Goal: Complete application form

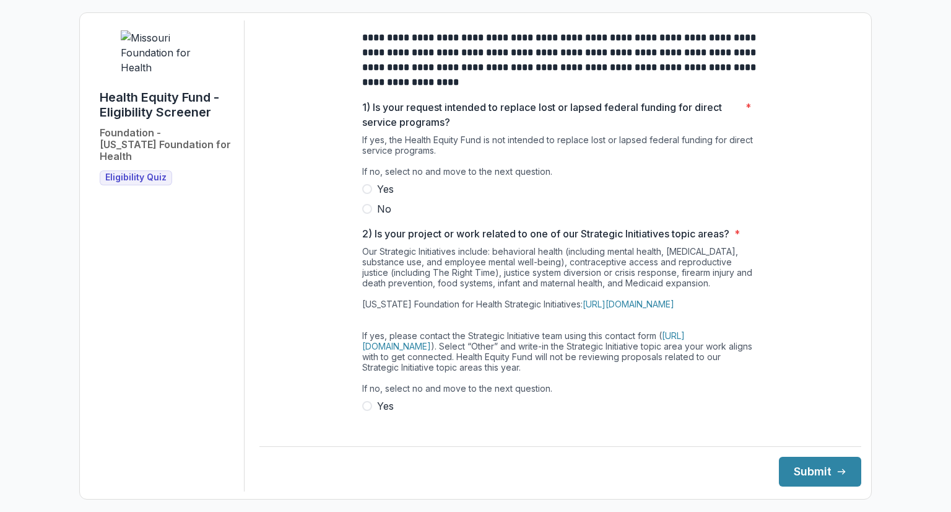
click at [369, 214] on span at bounding box center [367, 209] width 10 height 10
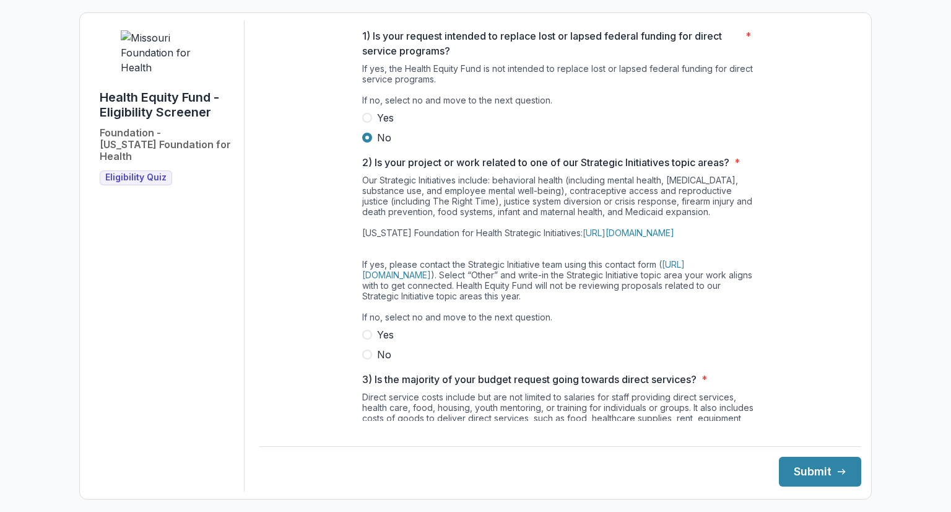
scroll to position [124, 0]
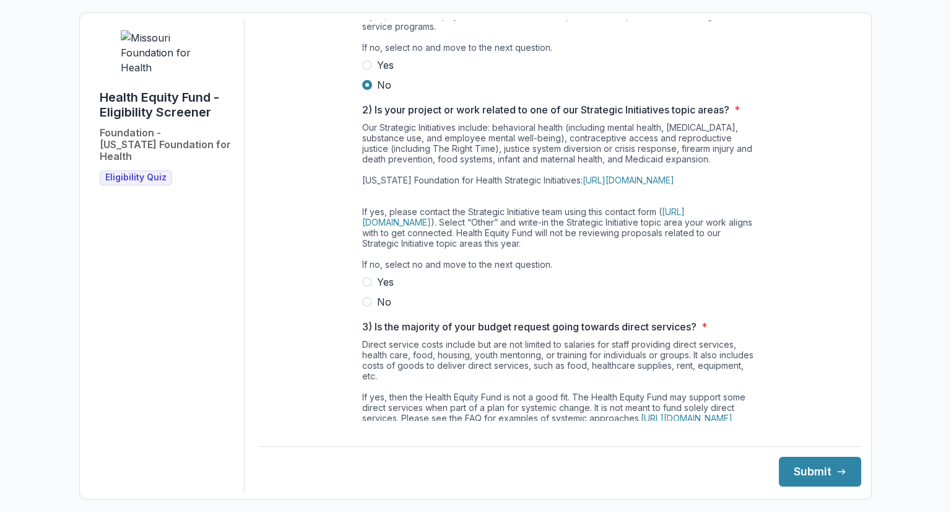
click at [367, 307] on span at bounding box center [367, 302] width 10 height 10
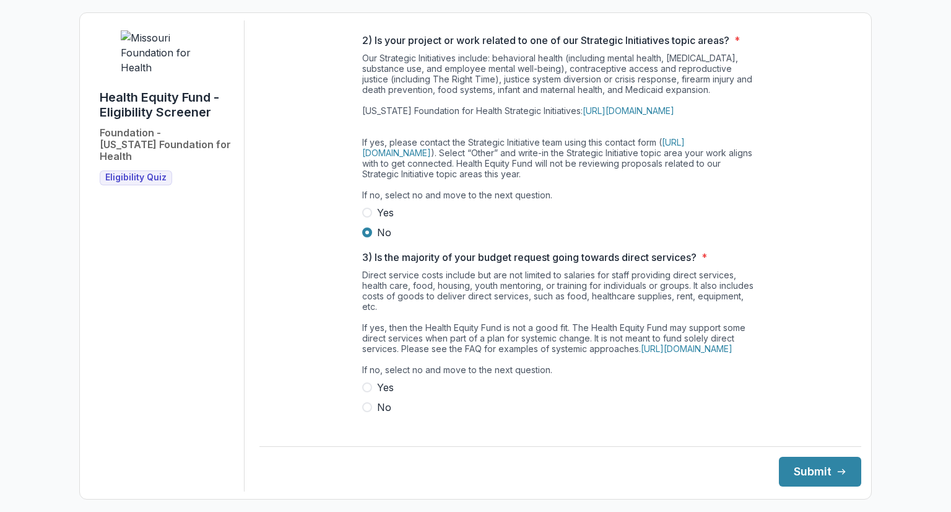
scroll to position [310, 0]
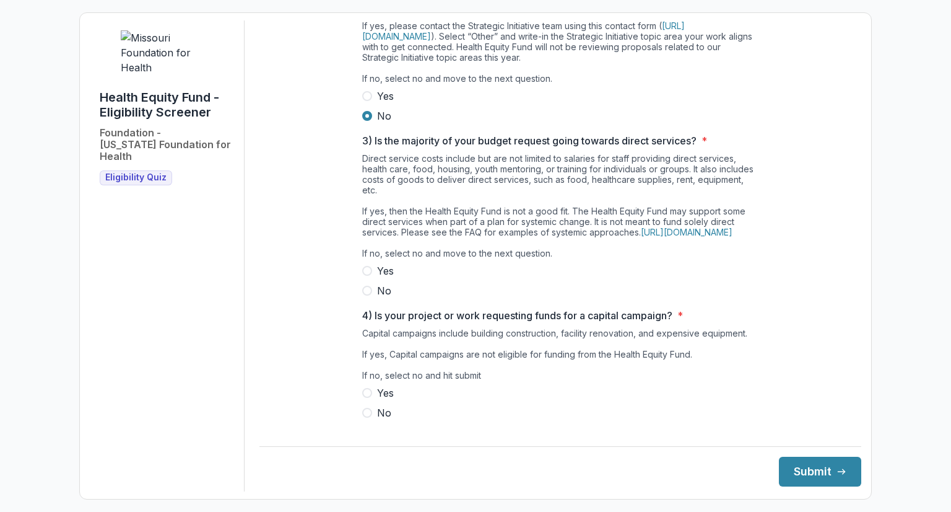
click at [367, 295] on span at bounding box center [367, 290] width 10 height 10
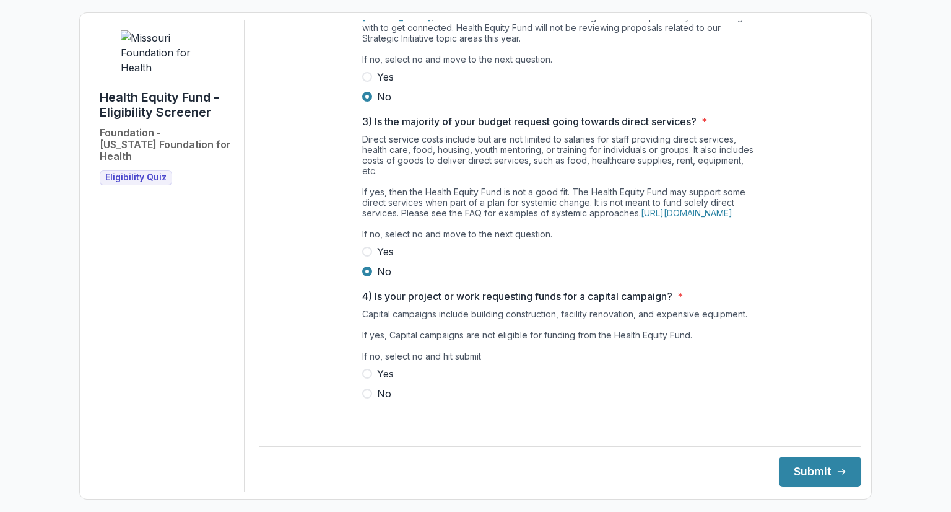
scroll to position [346, 0]
click at [364, 398] on span at bounding box center [367, 393] width 10 height 10
click at [803, 461] on button "Submit" at bounding box center [820, 471] width 82 height 30
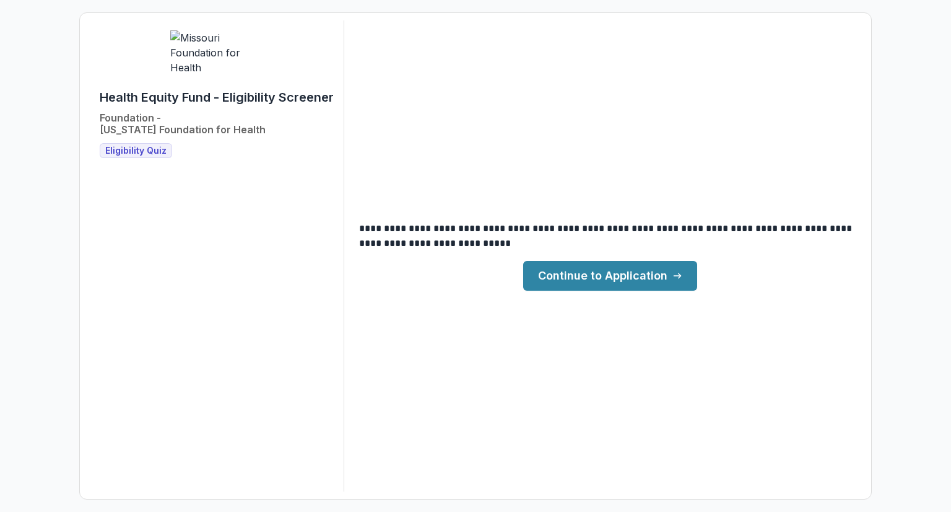
click at [590, 275] on link "Continue to Application" at bounding box center [610, 276] width 174 height 30
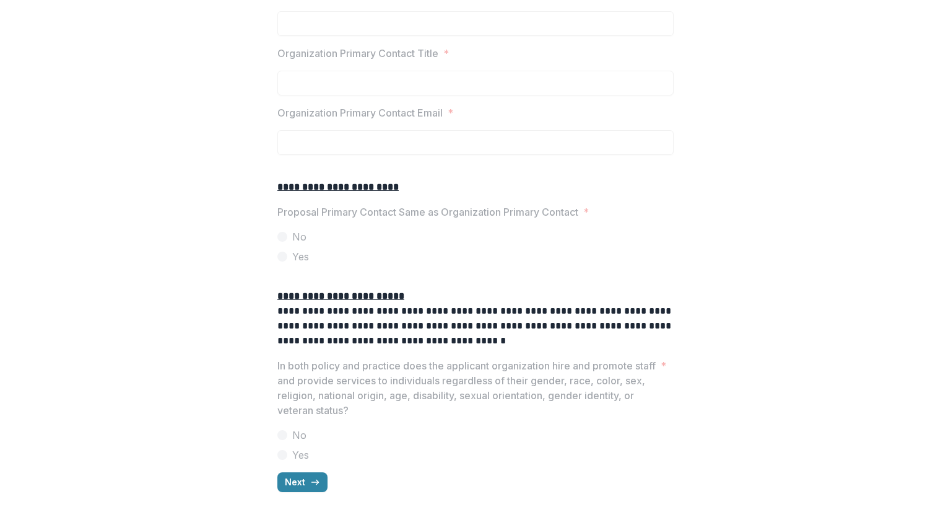
scroll to position [1455, 0]
click at [313, 482] on line "button" at bounding box center [314, 482] width 7 height 0
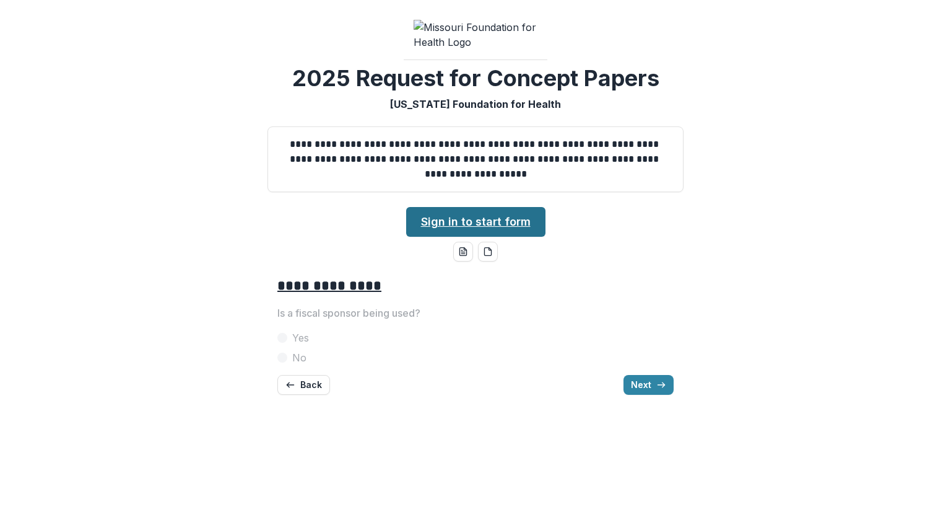
click at [488, 237] on link "Sign in to start form" at bounding box center [475, 222] width 139 height 30
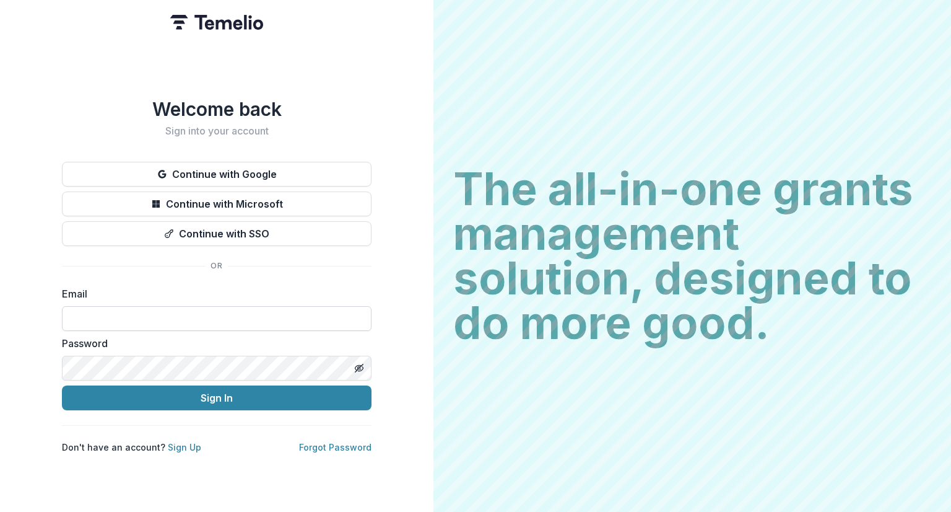
click at [144, 313] on input at bounding box center [217, 318] width 310 height 25
click at [171, 315] on input at bounding box center [217, 318] width 310 height 25
type input "**********"
click at [364, 358] on button "Toggle password visibility" at bounding box center [359, 368] width 20 height 20
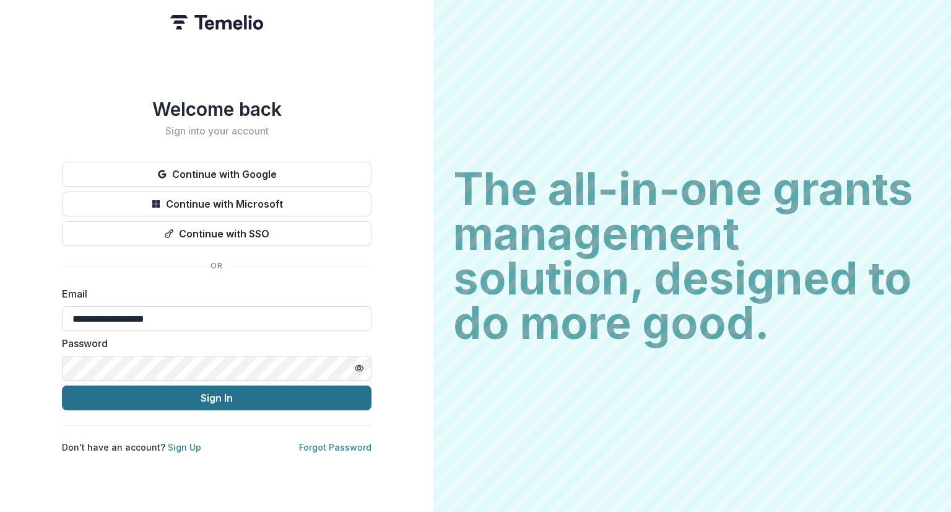
click at [226, 390] on button "Sign In" at bounding box center [217, 397] width 310 height 25
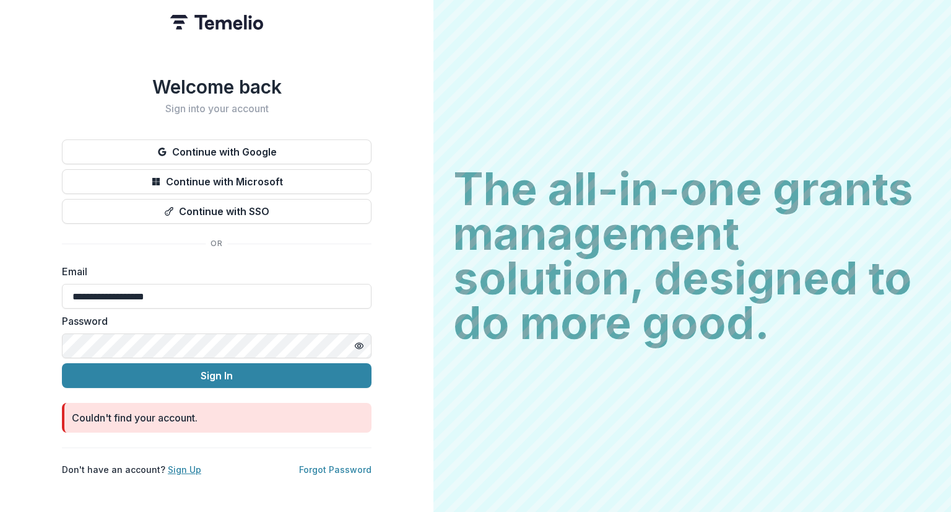
click at [173, 464] on link "Sign Up" at bounding box center [184, 469] width 33 height 11
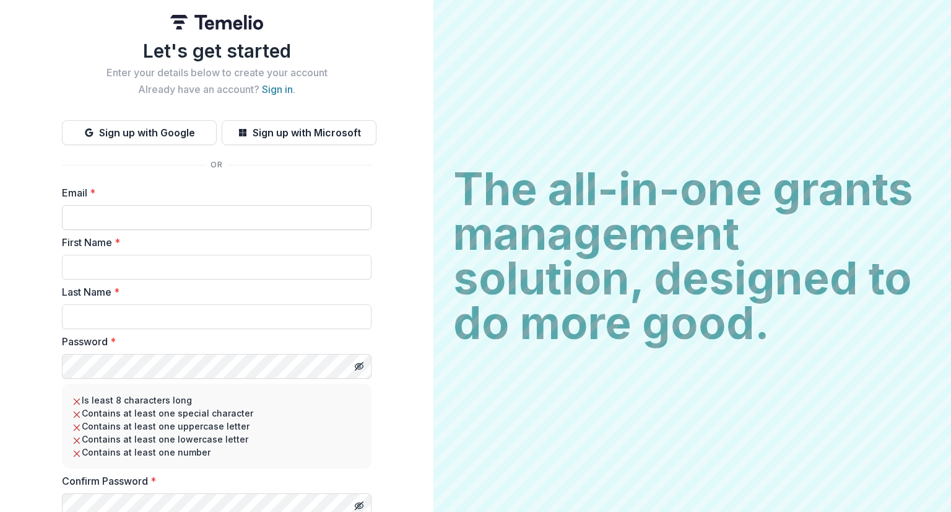
click at [156, 211] on input "Email *" at bounding box center [217, 217] width 310 height 25
type input "**********"
type input "****"
type input "*******"
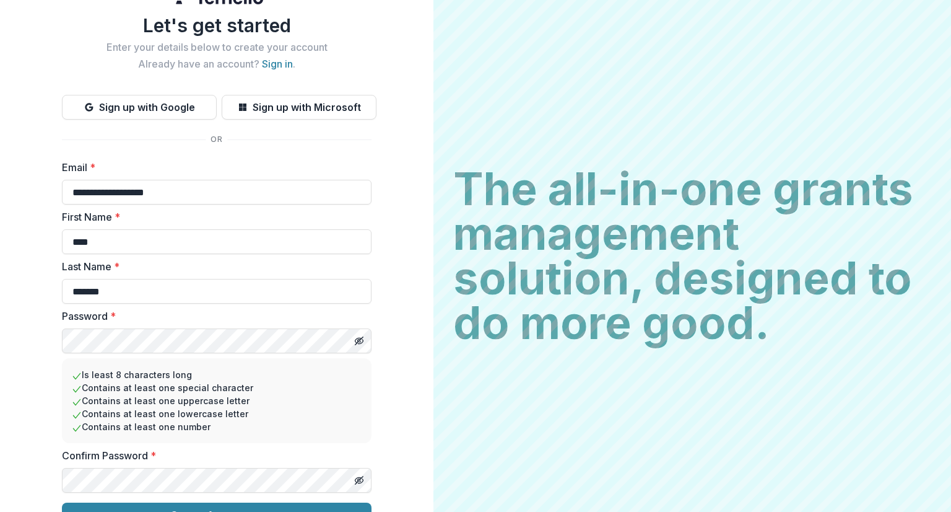
scroll to position [51, 0]
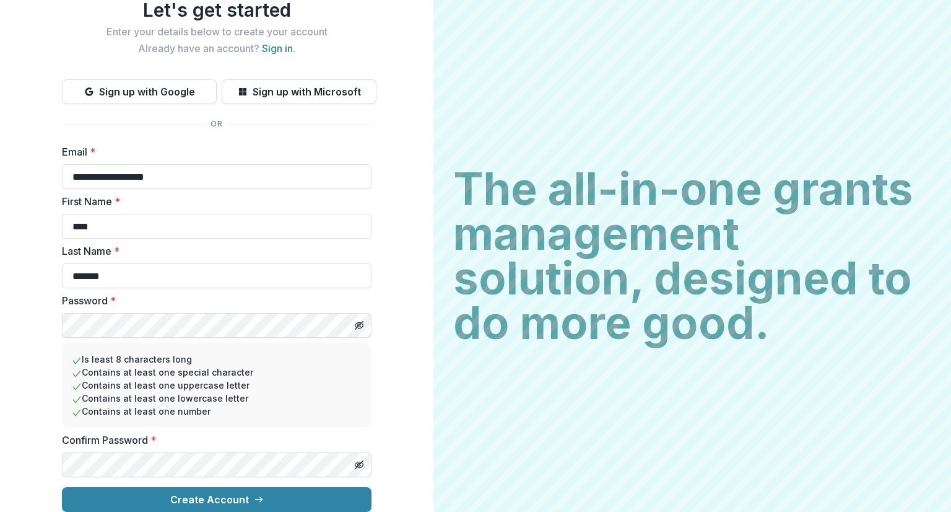
click at [383, 387] on div "**********" at bounding box center [216, 235] width 433 height 552
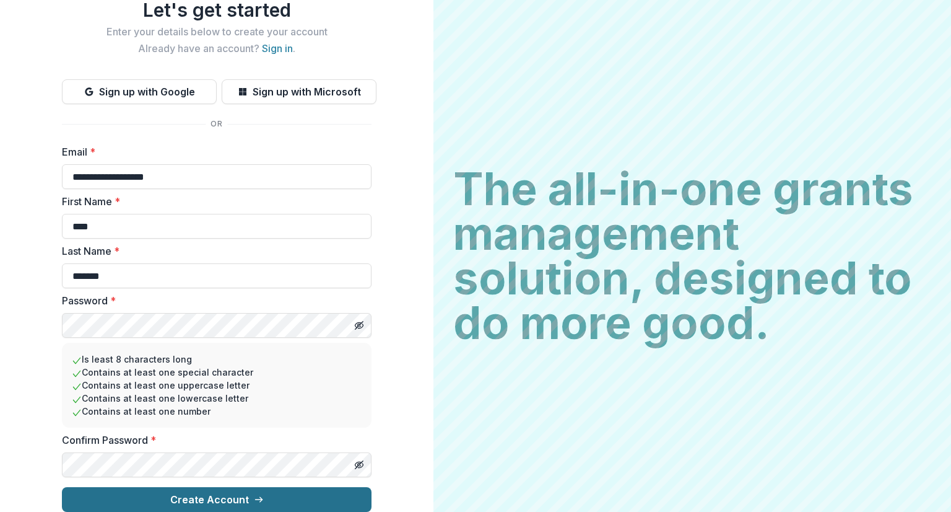
click at [248, 490] on button "Create Account" at bounding box center [217, 499] width 310 height 25
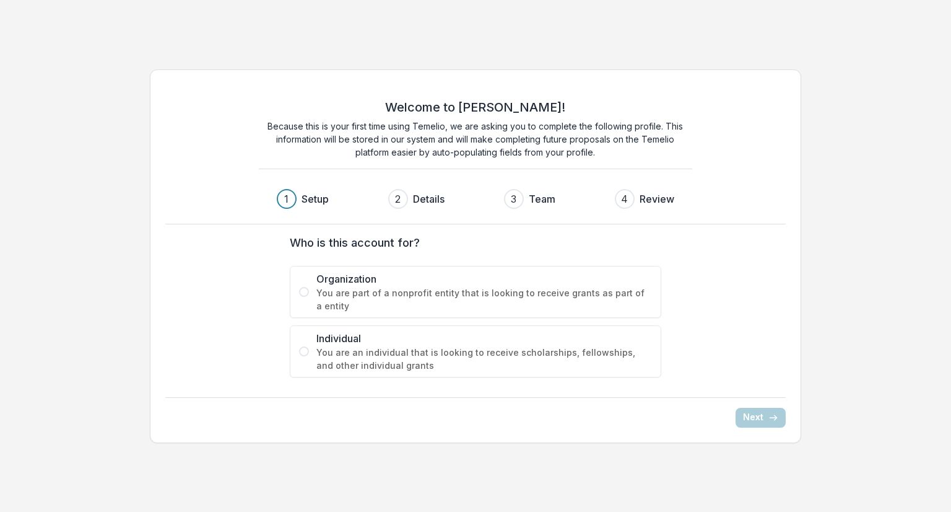
click at [307, 293] on span at bounding box center [304, 292] width 10 height 10
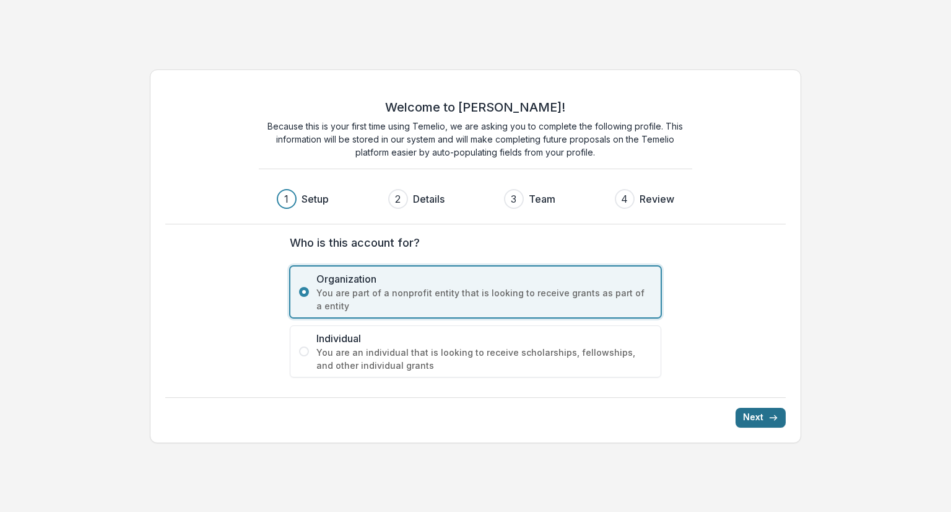
click at [751, 419] on button "Next" at bounding box center [761, 417] width 50 height 20
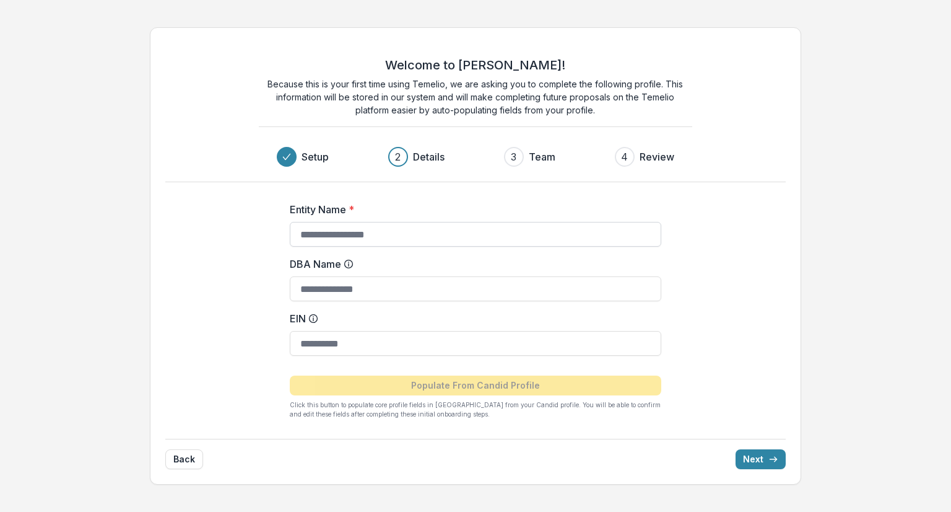
click at [341, 236] on input "Entity Name *" at bounding box center [476, 234] width 372 height 25
click at [316, 320] on circle at bounding box center [314, 319] width 8 height 8
click at [316, 331] on input "EIN" at bounding box center [476, 343] width 372 height 25
